Goal: Obtain resource: Download file/media

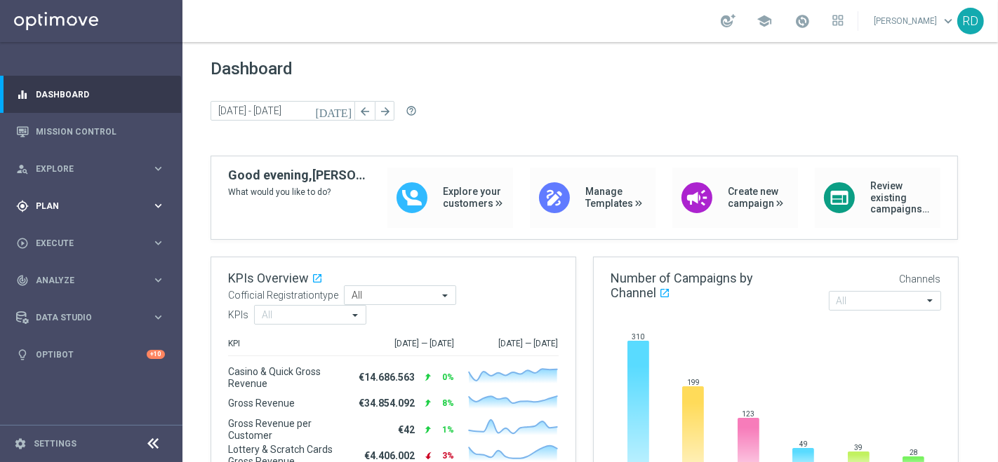
click at [64, 195] on div "gps_fixed Plan keyboard_arrow_right" at bounding box center [90, 205] width 181 height 37
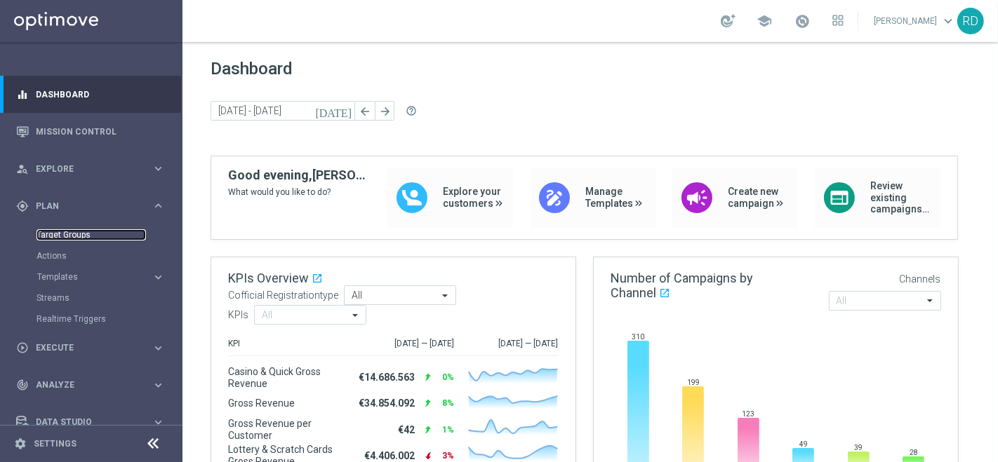
click at [60, 233] on link "Target Groups" at bounding box center [90, 234] width 109 height 11
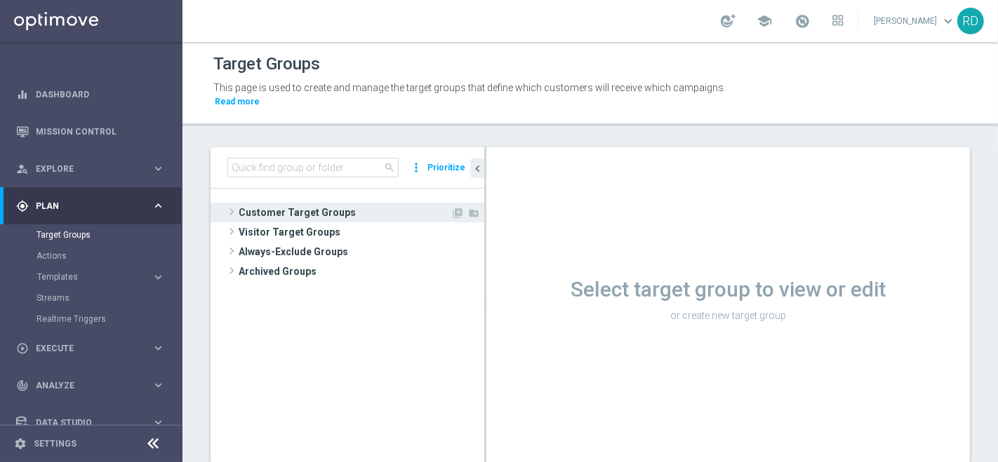
click at [300, 203] on span "Customer Target Groups" at bounding box center [345, 213] width 212 height 20
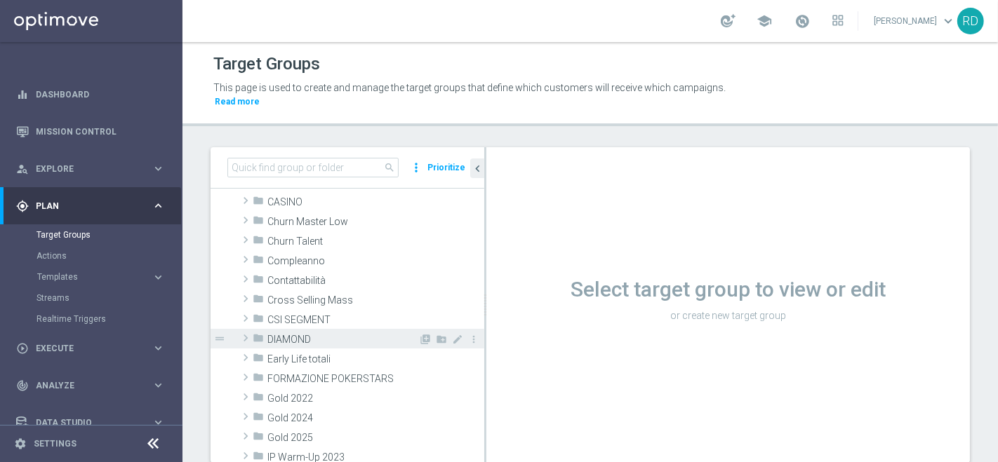
scroll to position [156, 0]
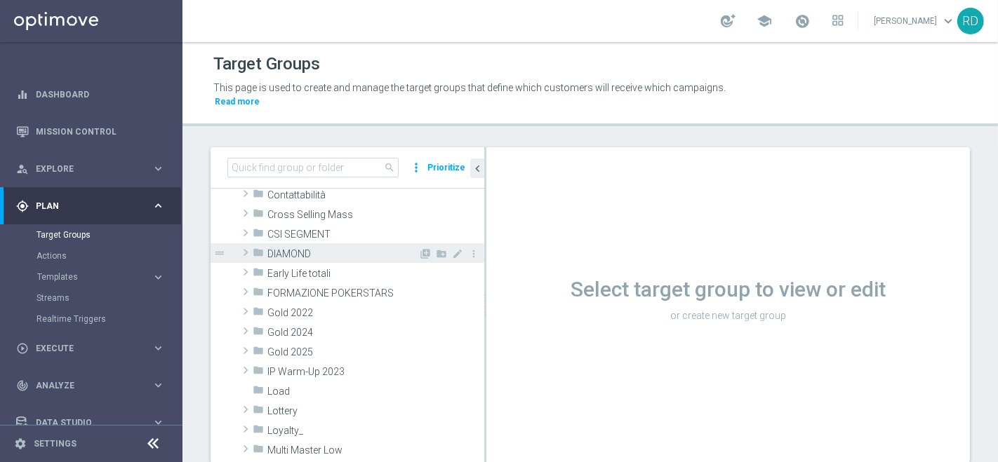
click at [283, 248] on span "DIAMOND" at bounding box center [342, 254] width 151 height 12
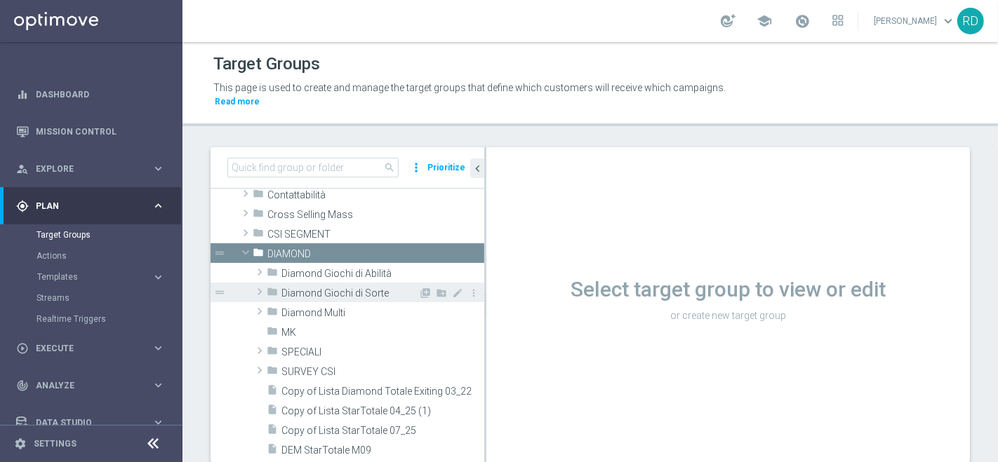
click at [286, 288] on span "Diamond Giochi di Sorte" at bounding box center [349, 294] width 137 height 12
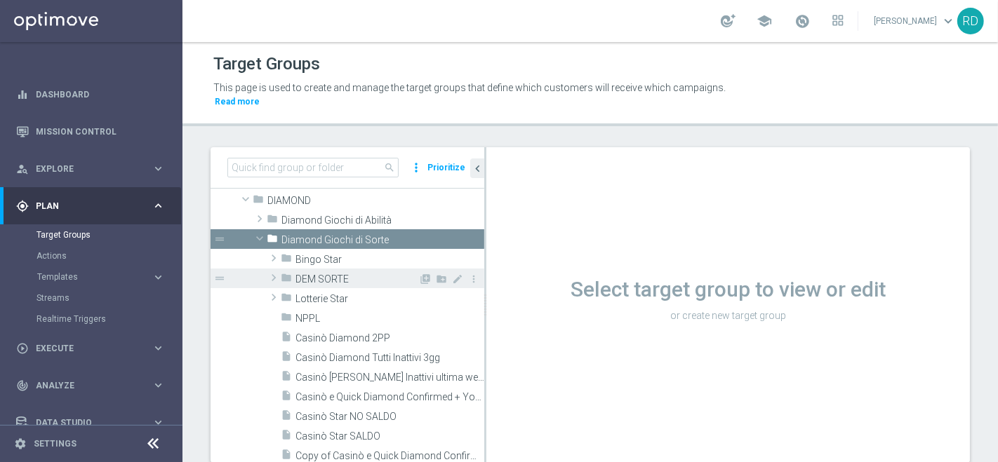
scroll to position [234, 0]
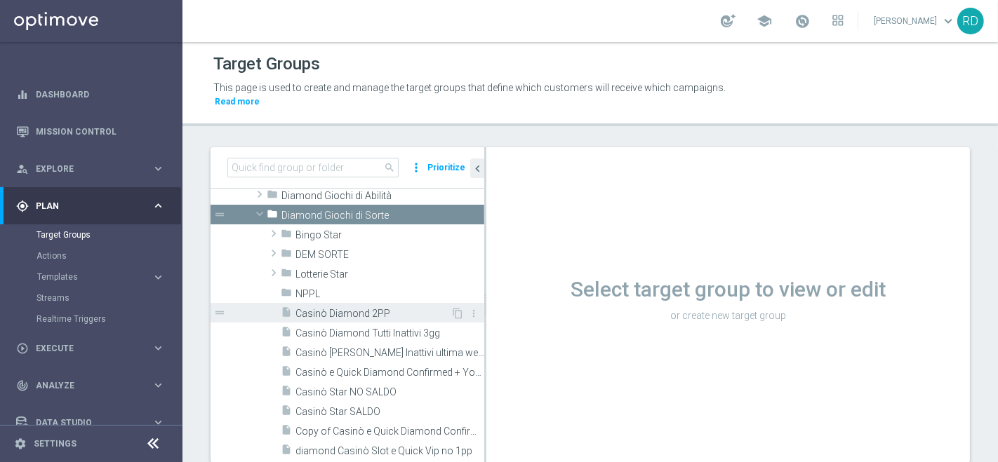
click at [314, 308] on span "Casinò Diamond 2PP" at bounding box center [372, 314] width 155 height 12
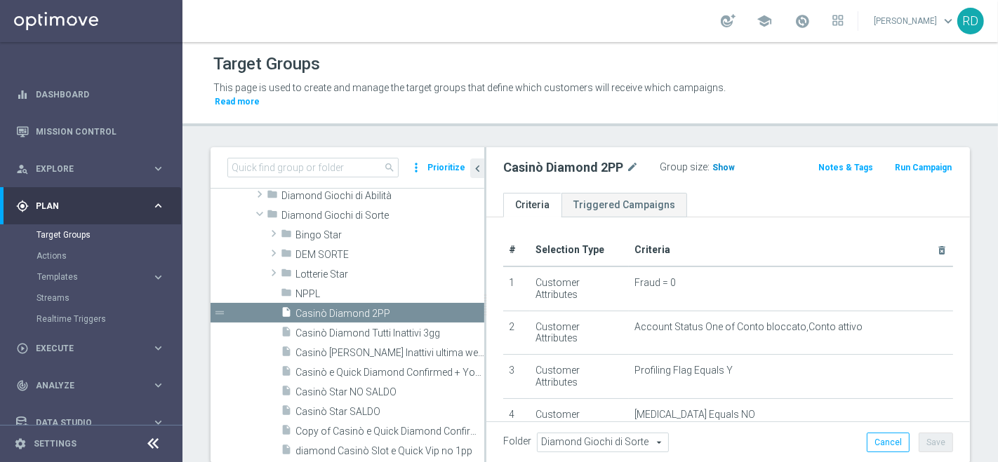
click at [719, 163] on span "Show" at bounding box center [723, 168] width 22 height 10
click at [719, 163] on span "653" at bounding box center [722, 169] width 18 height 13
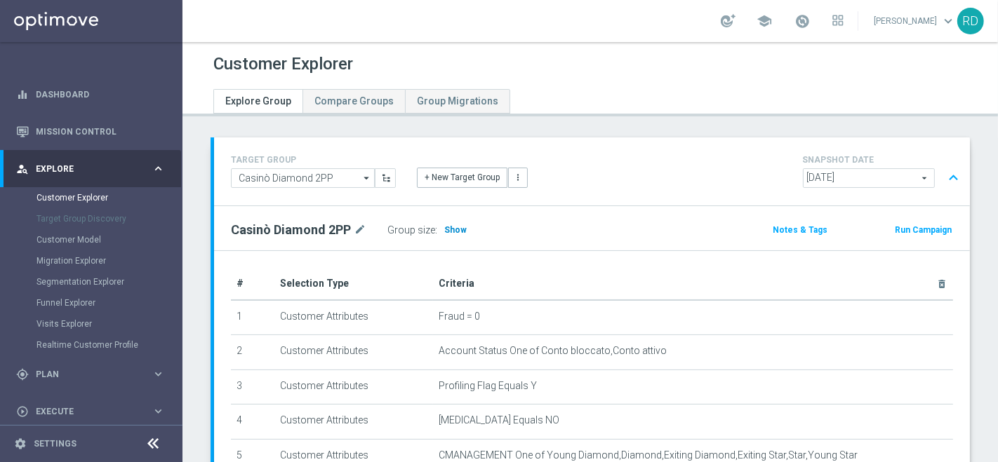
click at [451, 232] on span "Show" at bounding box center [455, 230] width 22 height 10
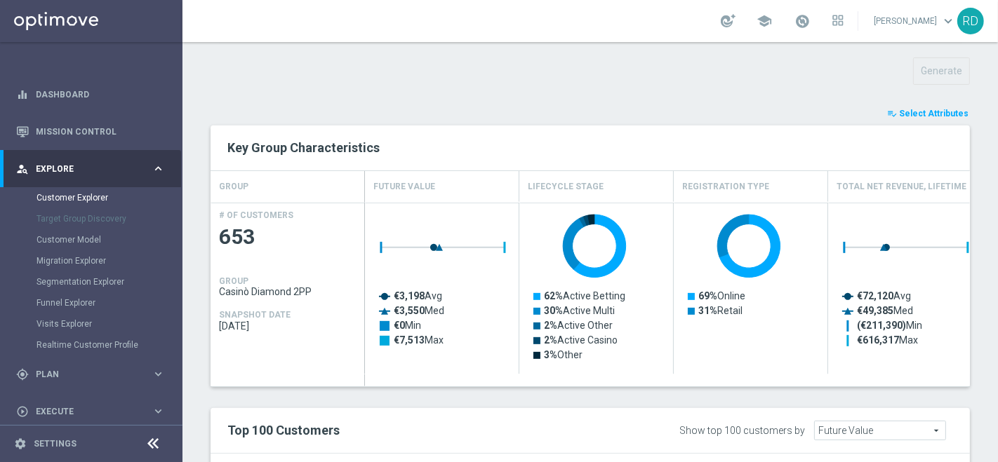
scroll to position [467, 0]
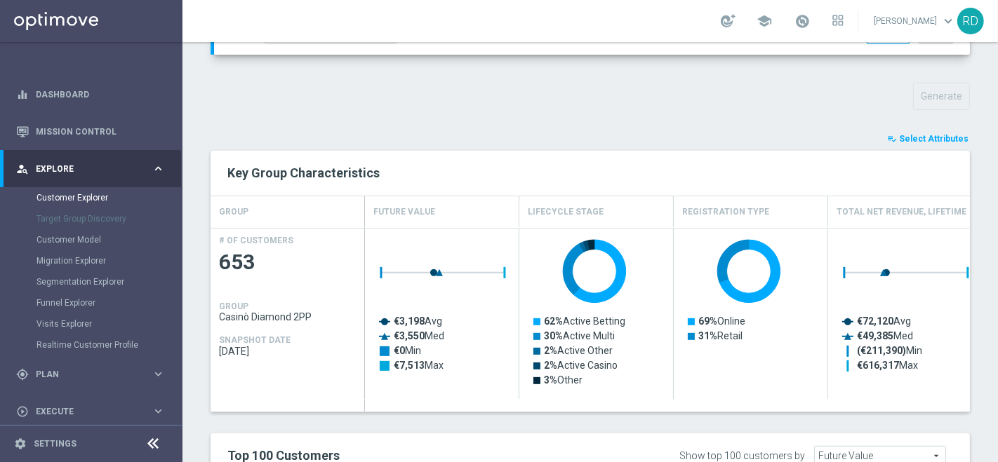
click at [913, 141] on span "Select Attributes" at bounding box center [933, 139] width 69 height 10
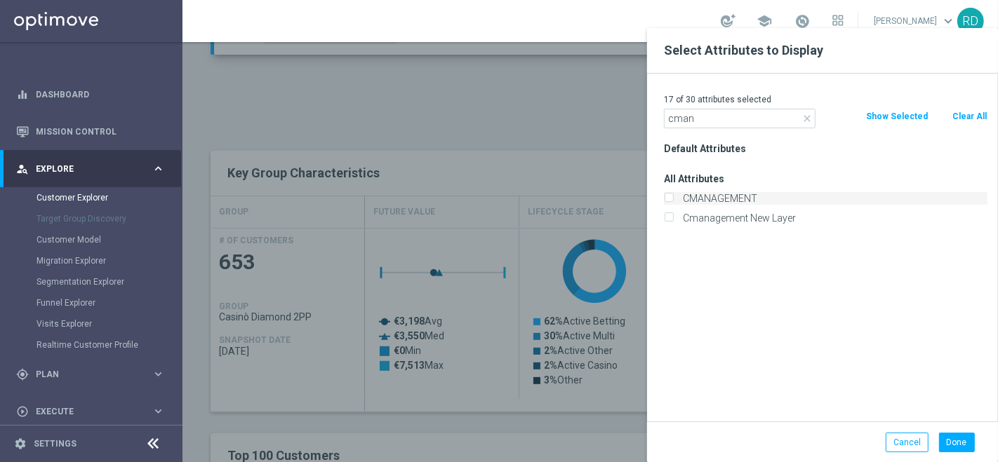
type input "cman"
click at [759, 199] on label "CMANAGEMENT" at bounding box center [832, 198] width 309 height 13
click at [673, 199] on input "CMANAGEMENT" at bounding box center [668, 200] width 9 height 9
checkbox input "true"
click at [957, 436] on button "Done" at bounding box center [957, 443] width 36 height 20
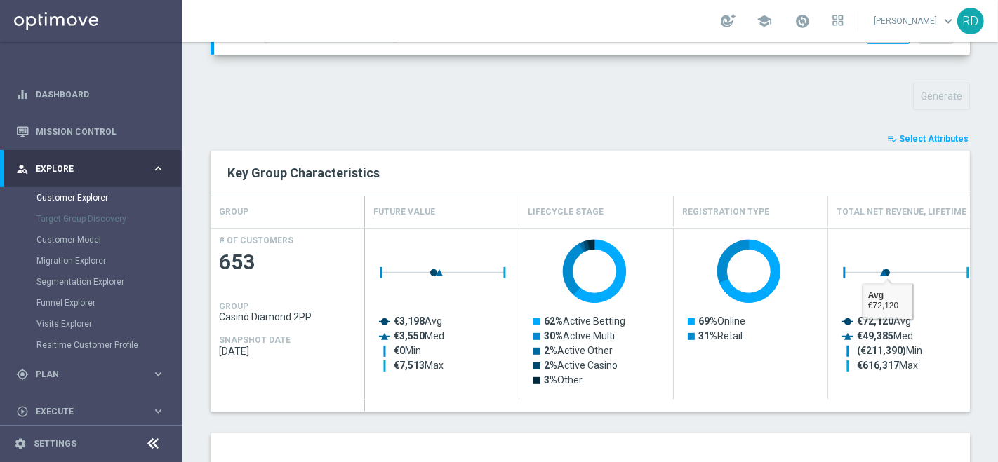
click at [925, 138] on span "Select Attributes" at bounding box center [933, 139] width 69 height 10
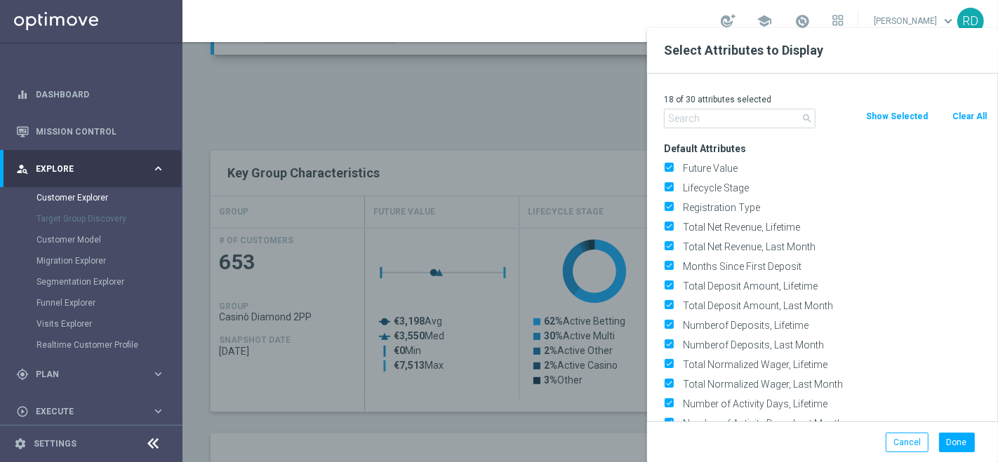
drag, startPoint x: 784, startPoint y: 115, endPoint x: 773, endPoint y: 121, distance: 12.5
click at [784, 116] on input "text" at bounding box center [740, 119] width 152 height 20
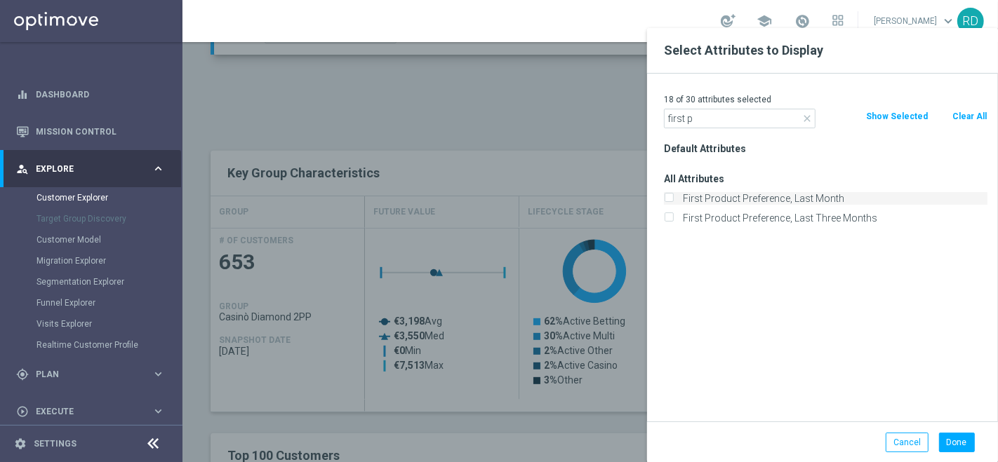
type input "first p"
click at [766, 199] on label "First Product Preference, Last Month" at bounding box center [832, 198] width 309 height 13
click at [673, 199] on input "First Product Preference, Last Month" at bounding box center [668, 200] width 9 height 9
checkbox input "true"
click at [960, 447] on button "Done" at bounding box center [957, 443] width 36 height 20
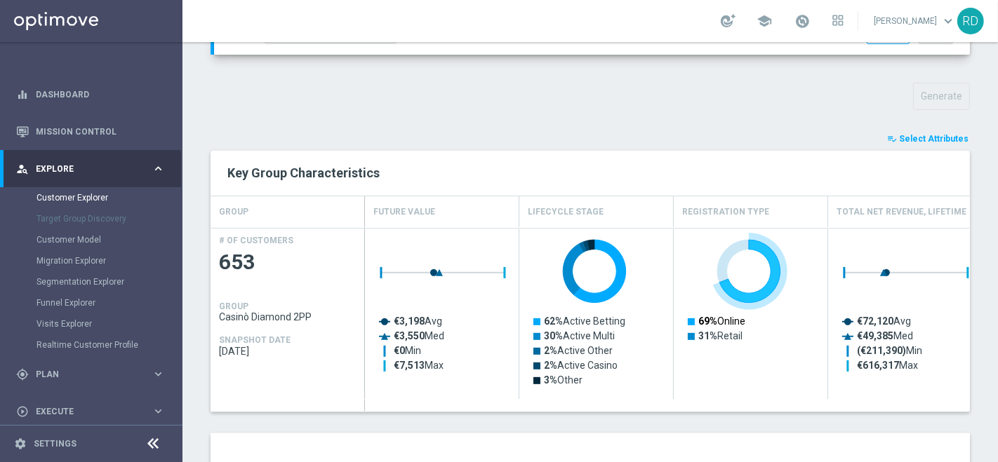
scroll to position [702, 0]
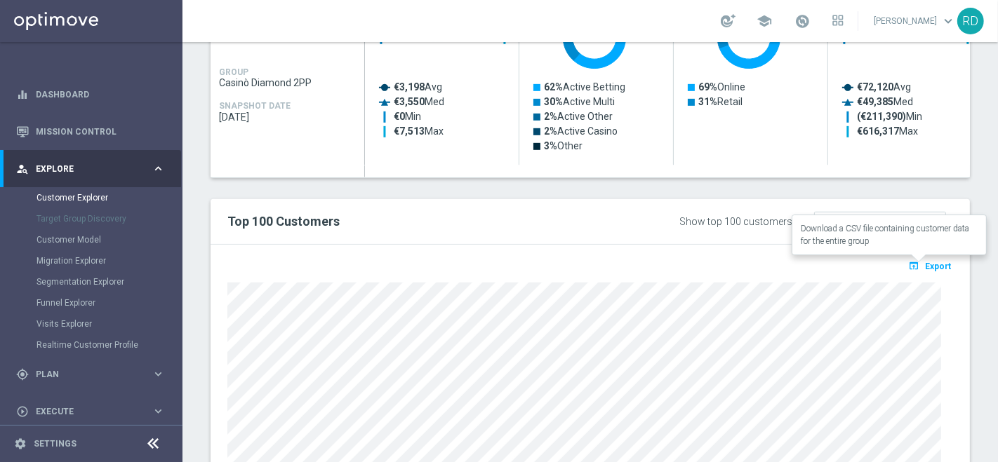
click at [925, 264] on span "Export" at bounding box center [938, 267] width 26 height 10
click at [794, 17] on span at bounding box center [801, 20] width 15 height 15
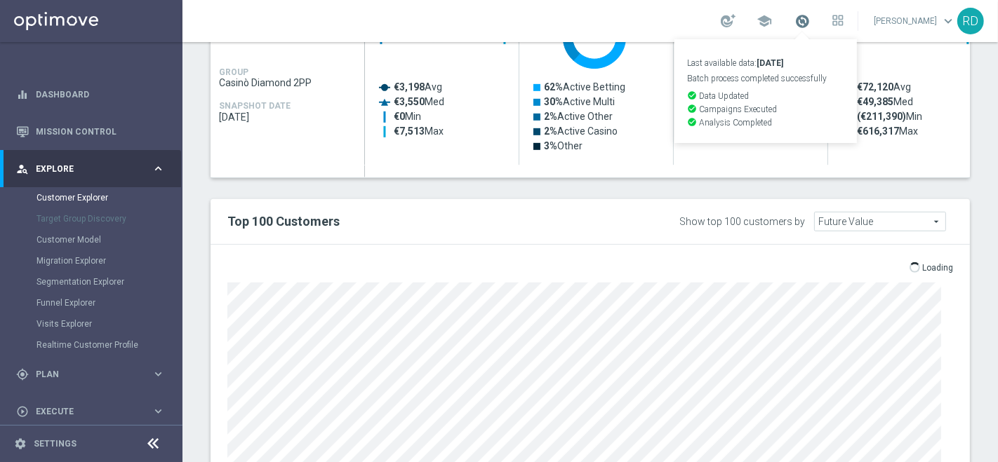
click at [794, 17] on span at bounding box center [801, 20] width 15 height 15
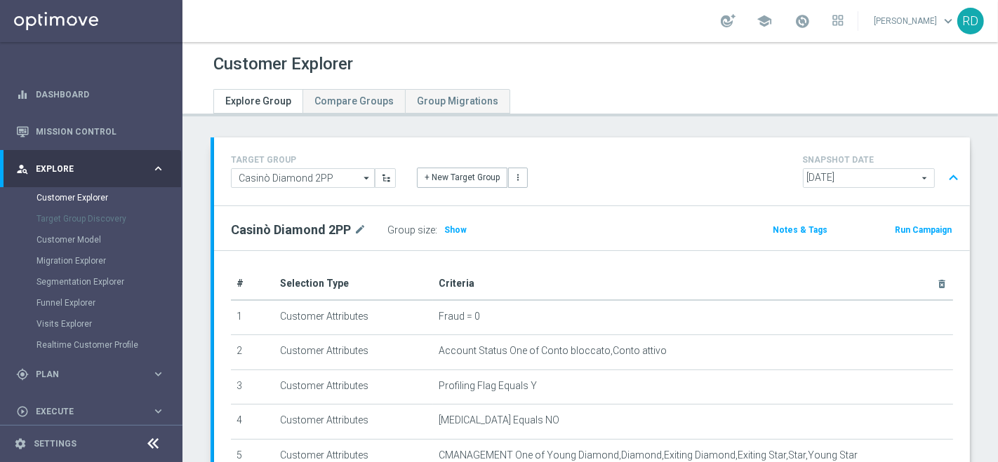
click at [464, 225] on div "Group size : Show" at bounding box center [457, 230] width 140 height 20
click at [462, 225] on h3 "Show" at bounding box center [455, 229] width 25 height 15
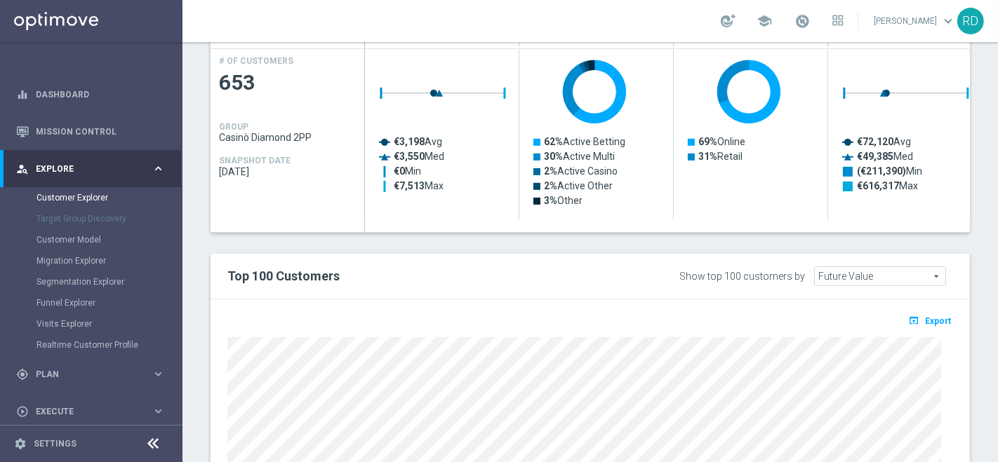
scroll to position [706, 0]
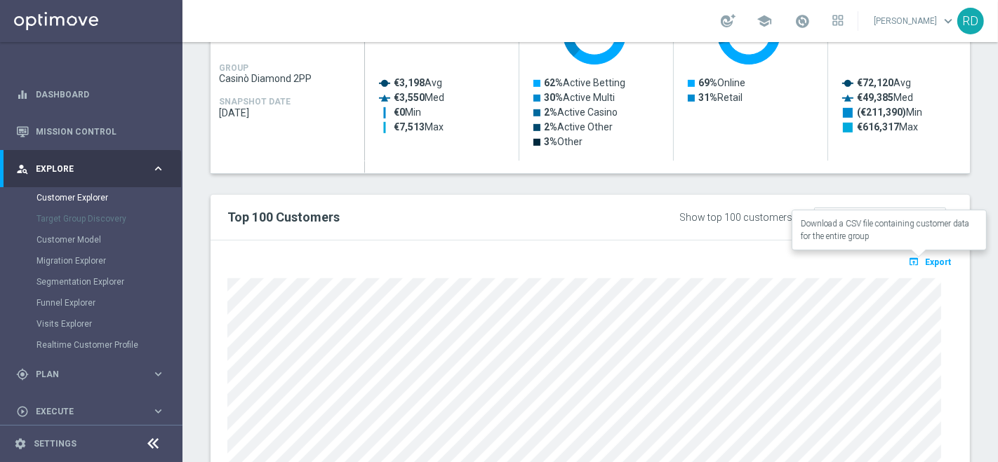
click at [925, 261] on span "Export" at bounding box center [938, 262] width 26 height 10
